Goal: Browse casually

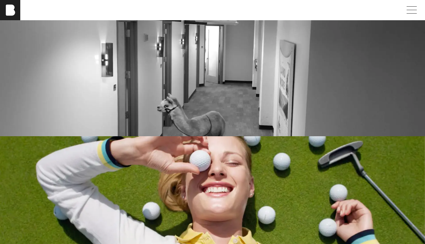
scroll to position [1045, 0]
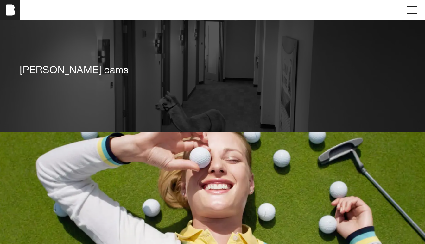
click at [43, 73] on div "[PERSON_NAME] cams" at bounding box center [212, 70] width 385 height 13
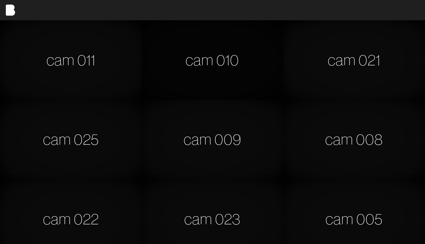
click at [217, 59] on div "cam 010" at bounding box center [211, 60] width 141 height 80
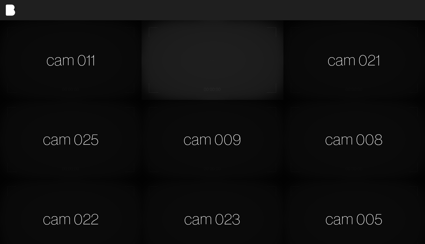
click at [171, 63] on video at bounding box center [211, 60] width 141 height 80
click at [205, 54] on video at bounding box center [211, 60] width 141 height 80
click at [339, 63] on div "cam 021" at bounding box center [353, 60] width 141 height 80
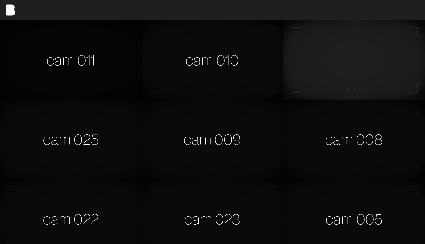
click at [70, 54] on div "cam 011" at bounding box center [70, 60] width 141 height 80
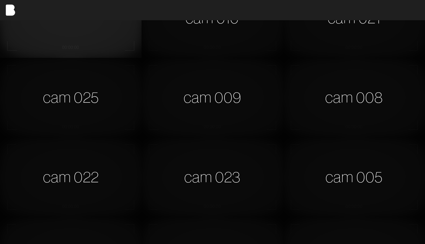
scroll to position [42, 0]
click at [79, 87] on div "cam 025" at bounding box center [70, 98] width 141 height 80
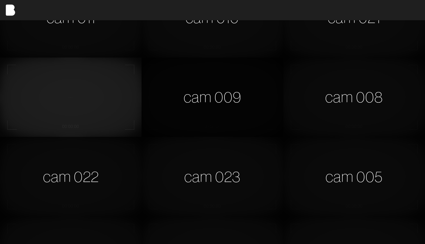
click at [224, 94] on div "cam 009" at bounding box center [211, 98] width 141 height 80
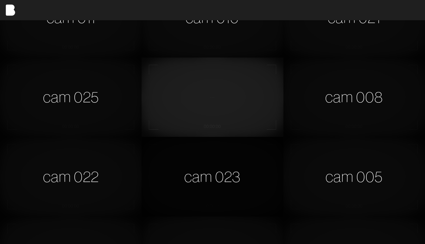
click at [220, 159] on div "cam 023" at bounding box center [211, 177] width 141 height 80
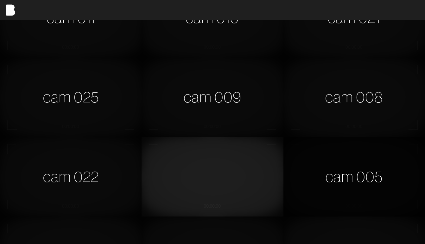
click at [370, 182] on div "cam 005" at bounding box center [353, 177] width 141 height 80
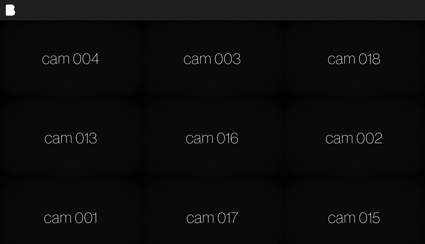
scroll to position [241, 0]
click at [357, 144] on div "cam 002" at bounding box center [353, 138] width 141 height 80
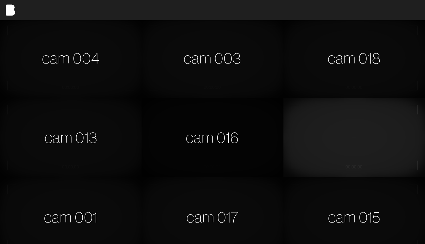
click at [207, 117] on div "cam 016" at bounding box center [211, 138] width 141 height 80
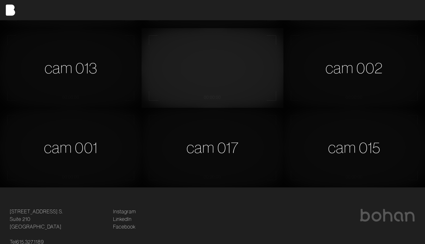
scroll to position [316, 0]
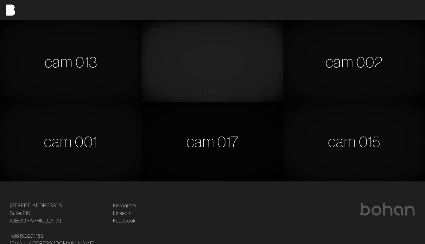
click at [208, 149] on div "cam 017" at bounding box center [211, 142] width 141 height 80
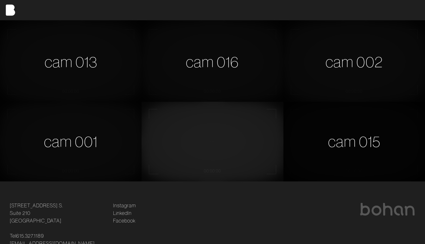
click at [351, 144] on div "cam 015" at bounding box center [353, 142] width 141 height 80
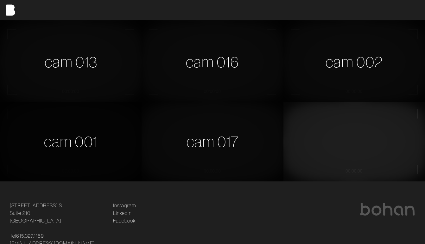
click at [88, 130] on div "cam 001" at bounding box center [70, 142] width 141 height 80
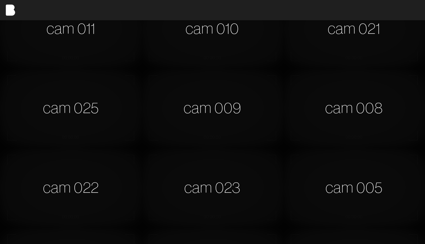
scroll to position [0, 0]
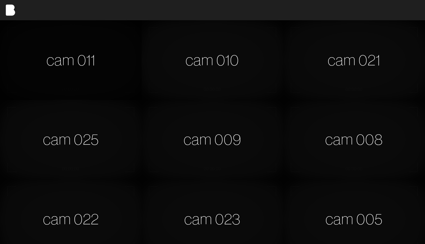
click at [78, 57] on div "cam 011" at bounding box center [70, 60] width 141 height 80
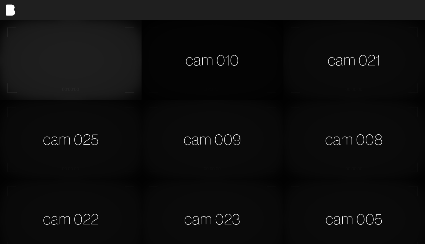
click at [202, 65] on div "cam 010" at bounding box center [211, 60] width 141 height 80
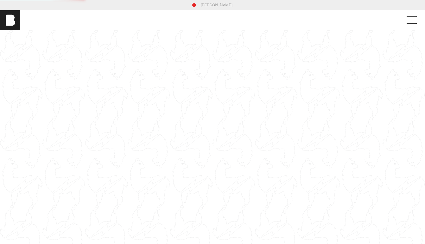
scroll to position [2, 0]
click at [409, 22] on span at bounding box center [410, 18] width 15 height 11
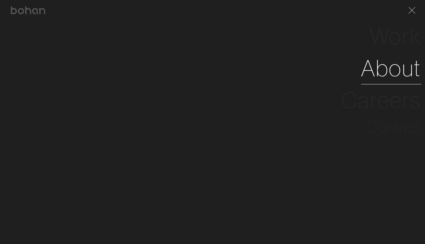
click at [400, 75] on link "About" at bounding box center [391, 68] width 60 height 32
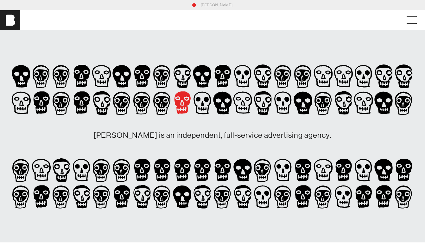
click at [184, 106] on icon at bounding box center [182, 102] width 16 height 23
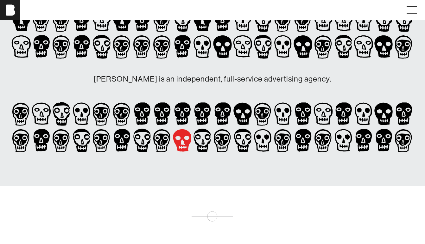
scroll to position [1, 0]
